Goal: Task Accomplishment & Management: Use online tool/utility

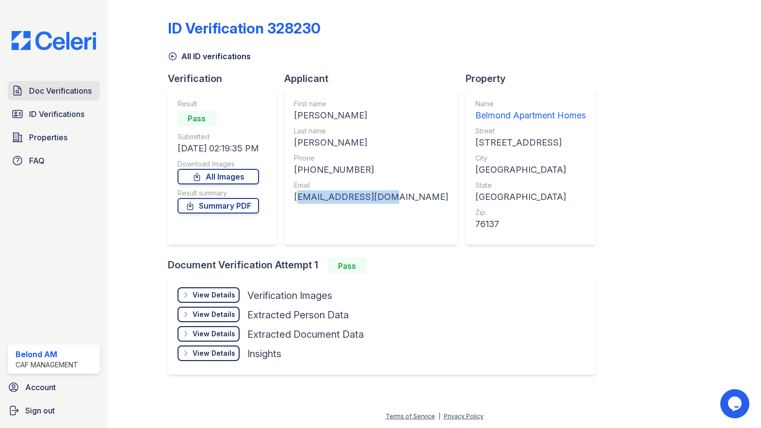
click at [47, 92] on span "Doc Verifications" at bounding box center [60, 91] width 63 height 12
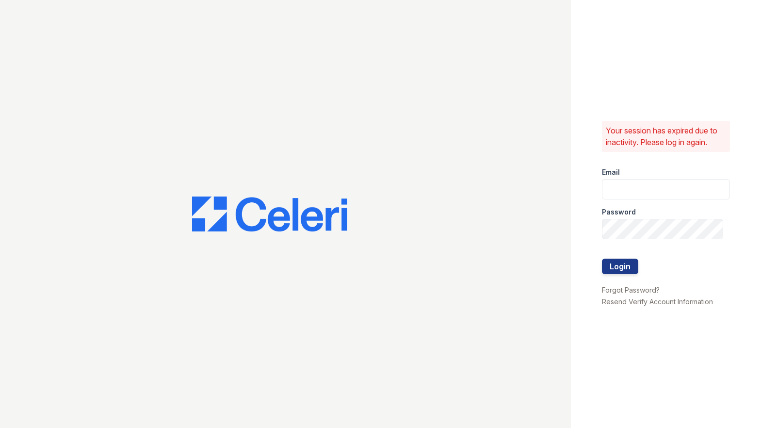
type input "[DOMAIN_NAME][EMAIL_ADDRESS][DOMAIN_NAME]"
drag, startPoint x: 621, startPoint y: 264, endPoint x: 538, endPoint y: 241, distance: 86.4
click at [621, 263] on button "Login" at bounding box center [620, 266] width 36 height 16
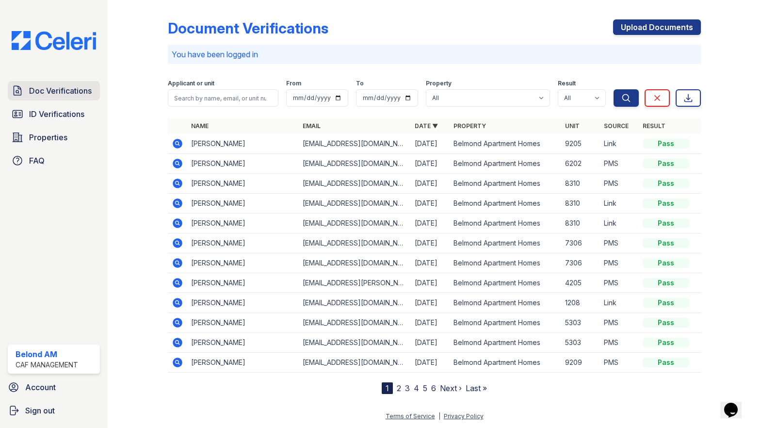
click at [49, 93] on span "Doc Verifications" at bounding box center [60, 91] width 63 height 12
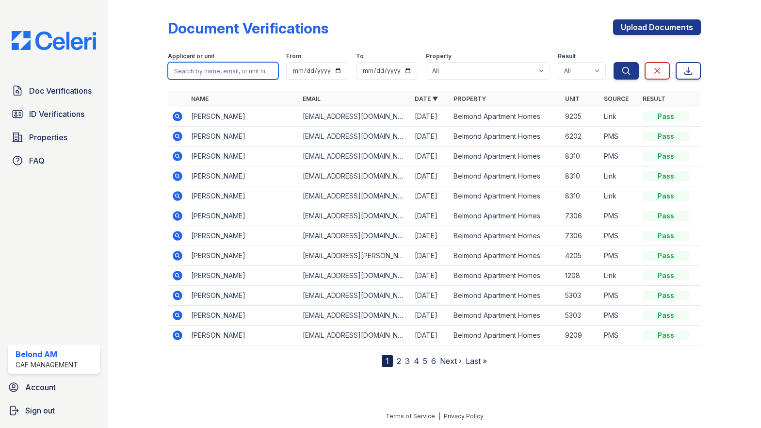
click at [221, 74] on input "search" at bounding box center [223, 70] width 111 height 17
type input "sheet"
click at [616, 63] on button "Search" at bounding box center [625, 70] width 25 height 17
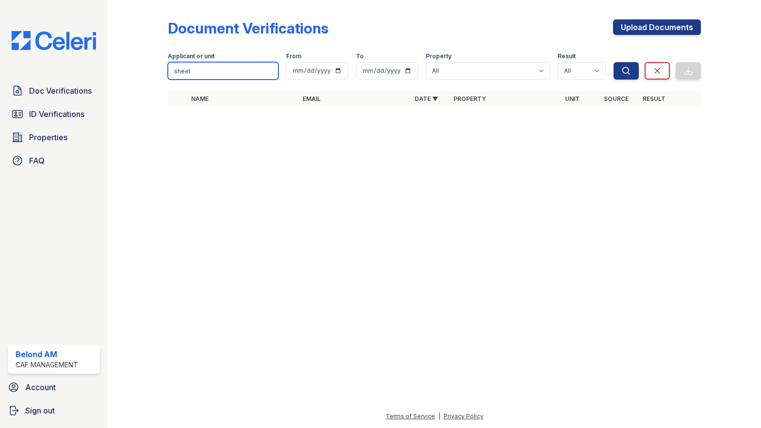
click at [225, 71] on input "sheet" at bounding box center [223, 70] width 111 height 17
type input "boyd"
click at [621, 71] on icon "submit" at bounding box center [626, 71] width 10 height 10
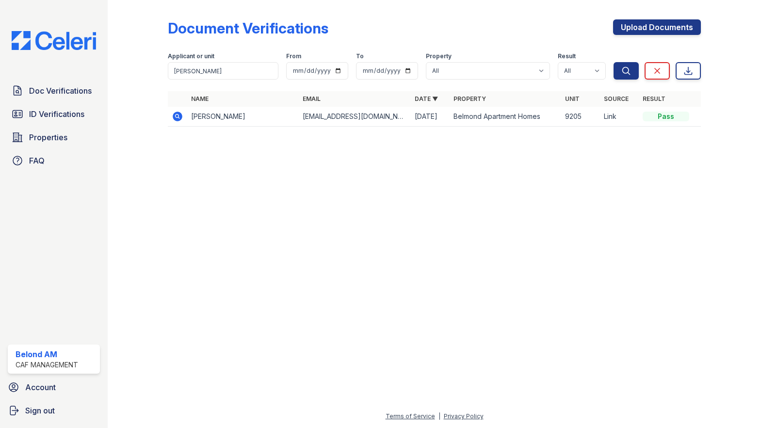
click at [174, 117] on icon at bounding box center [178, 117] width 10 height 10
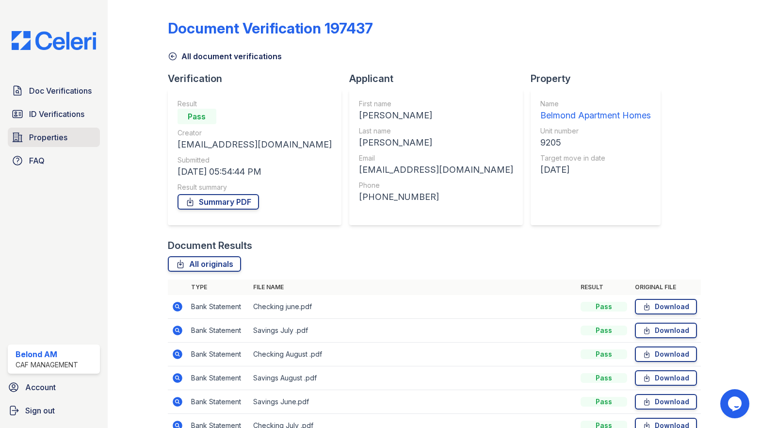
click at [42, 137] on span "Properties" at bounding box center [48, 137] width 38 height 12
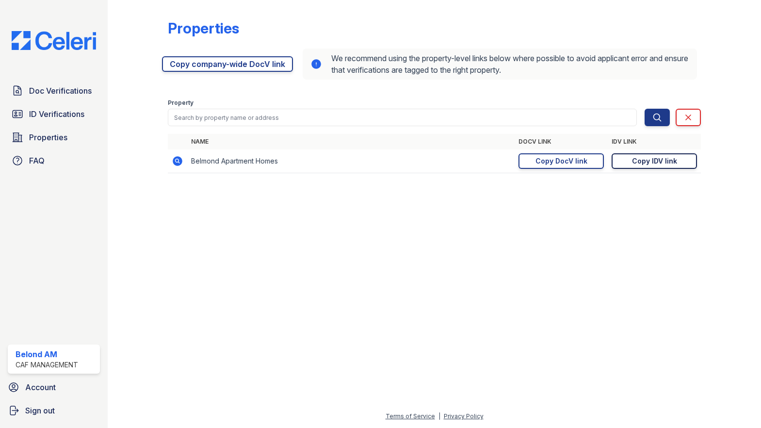
click at [634, 161] on div "Copy IDV link" at bounding box center [654, 161] width 45 height 10
click at [557, 160] on div "Copy DocV link" at bounding box center [561, 161] width 52 height 10
click at [565, 161] on link "Copied!" at bounding box center [560, 161] width 85 height 16
